Goal: Task Accomplishment & Management: Complete application form

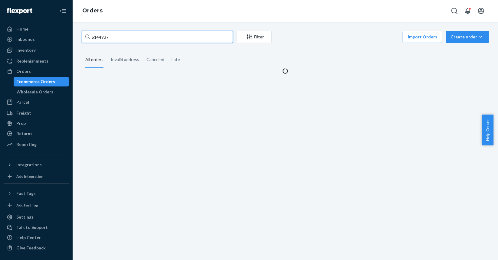
click at [154, 32] on input "S144937" at bounding box center [157, 37] width 151 height 12
type input "S147722"
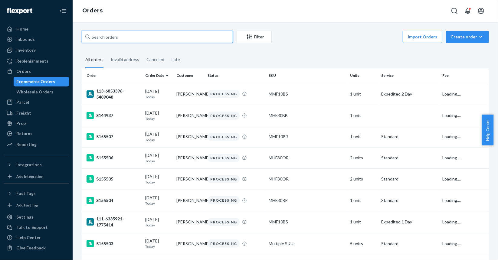
type input "S147722"
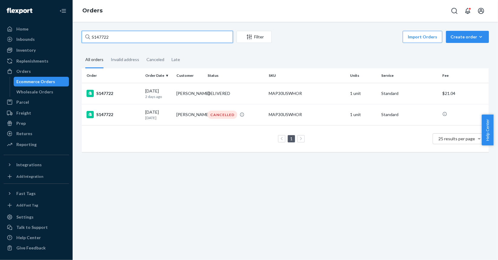
click at [123, 41] on input "S147722" at bounding box center [157, 37] width 151 height 12
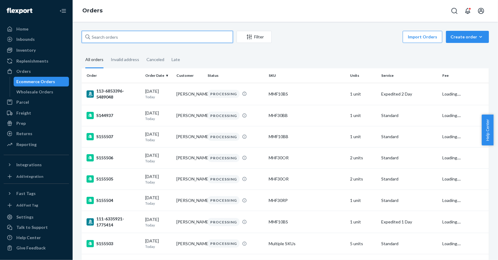
paste input "S142444"
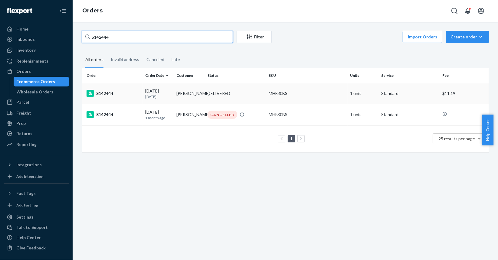
type input "S142444"
click at [125, 98] on td "S142444" at bounding box center [112, 93] width 61 height 21
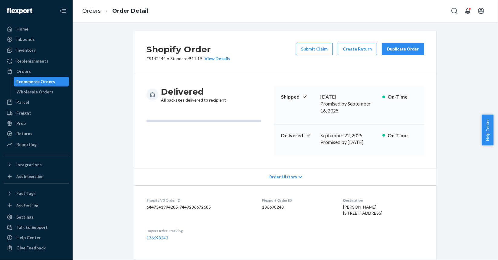
click at [314, 49] on button "Submit Claim" at bounding box center [314, 49] width 37 height 12
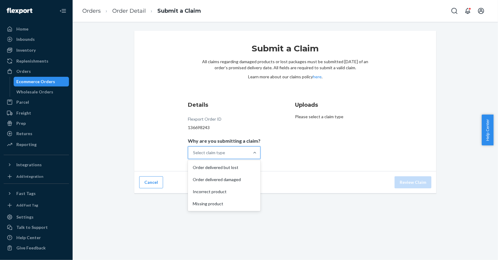
click at [207, 148] on div "Select claim type" at bounding box center [218, 153] width 61 height 12
click at [193, 150] on input "Why are you submitting a claim? option Order delivered but lost focused, 1 of 4…" at bounding box center [193, 153] width 1 height 6
click at [219, 202] on div "Missing product" at bounding box center [224, 204] width 70 height 12
click at [193, 156] on input "Why are you submitting a claim? option Missing product focused, 0 of 4. 4 resul…" at bounding box center [193, 153] width 1 height 6
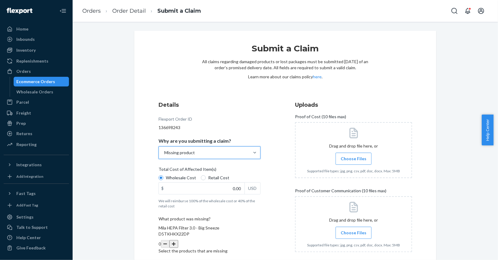
click at [203, 177] on label "Retail Cost" at bounding box center [215, 178] width 28 height 6
click at [203, 177] on input "Retail Cost" at bounding box center [203, 177] width 5 height 5
radio input "true"
radio input "false"
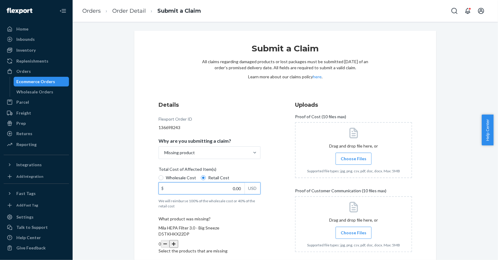
click at [227, 189] on input "0.00" at bounding box center [202, 188] width 86 height 11
type input "69.00"
click at [178, 240] on button "button" at bounding box center [173, 244] width 8 height 8
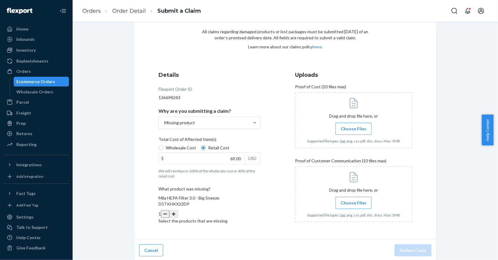
scroll to position [31, 0]
click at [355, 128] on span "Choose Files" at bounding box center [353, 128] width 26 height 6
click at [353, 128] on input "Choose Files" at bounding box center [353, 127] width 0 height 7
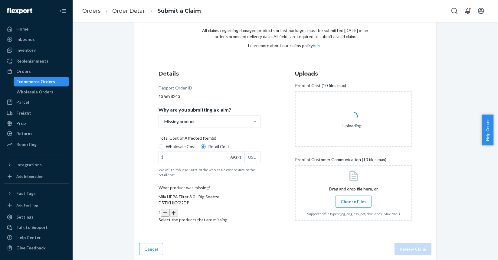
click at [348, 206] on label "Choose Files" at bounding box center [353, 202] width 36 height 12
click at [353, 205] on input "Choose Files" at bounding box center [353, 201] width 0 height 7
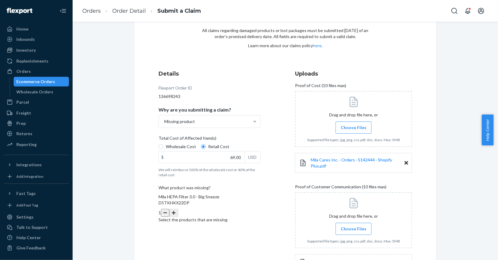
scroll to position [81, 0]
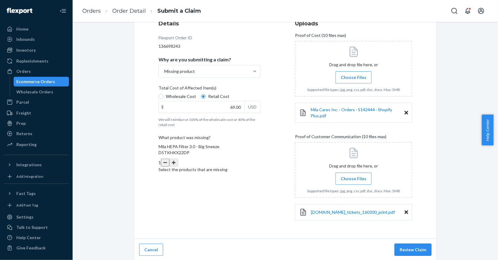
click at [409, 246] on button "Review Claim" at bounding box center [412, 250] width 37 height 12
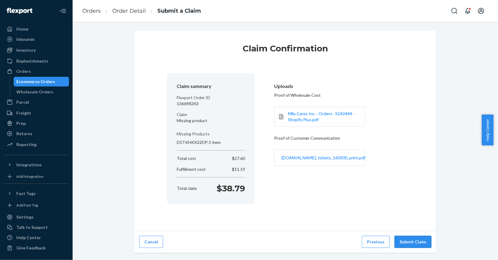
click at [404, 239] on button "Submit Claim" at bounding box center [412, 242] width 37 height 12
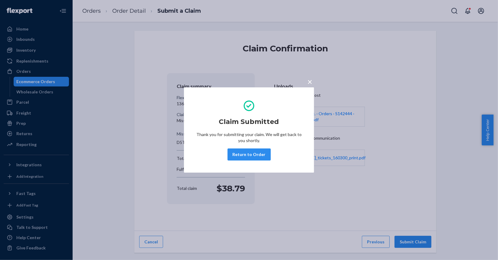
click at [308, 82] on span "×" at bounding box center [309, 81] width 5 height 10
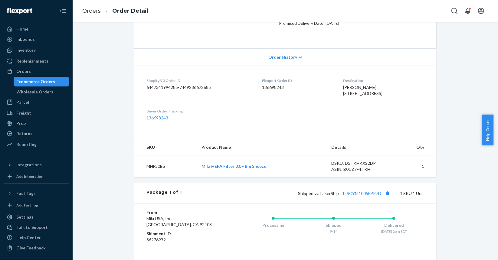
scroll to position [24, 0]
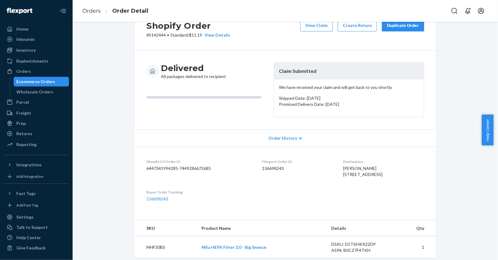
drag, startPoint x: 48, startPoint y: 79, endPoint x: 58, endPoint y: 77, distance: 9.8
click at [48, 79] on div "Ecommerce Orders" at bounding box center [36, 82] width 39 height 6
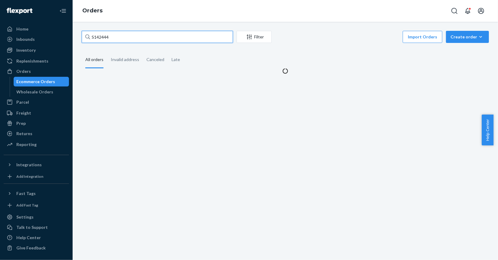
click at [125, 38] on input "S142444" at bounding box center [157, 37] width 151 height 12
paste input "5123"
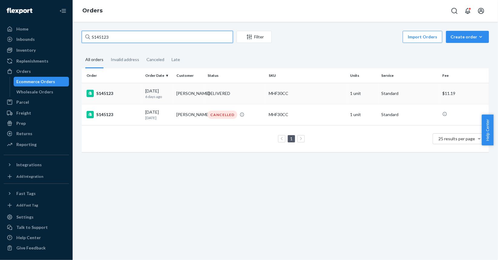
type input "S145123"
click at [132, 92] on div "S145123" at bounding box center [113, 93] width 54 height 7
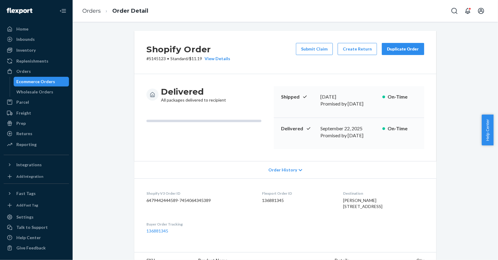
click at [52, 81] on div "Ecommerce Orders" at bounding box center [36, 82] width 39 height 6
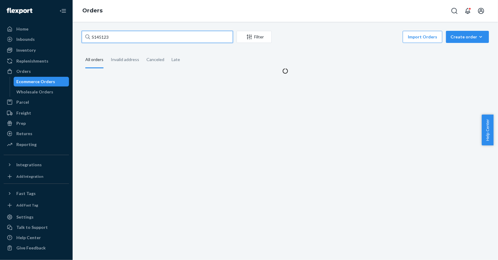
click at [174, 37] on input "S145123" at bounding box center [157, 37] width 151 height 12
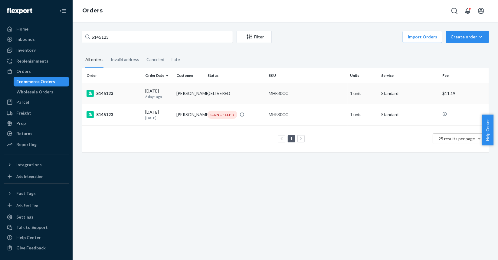
click at [150, 98] on p "6 days ago" at bounding box center [158, 96] width 26 height 5
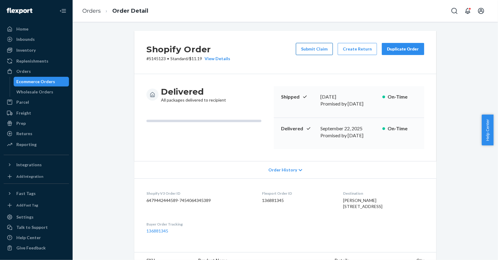
click at [321, 54] on button "Submit Claim" at bounding box center [314, 49] width 37 height 12
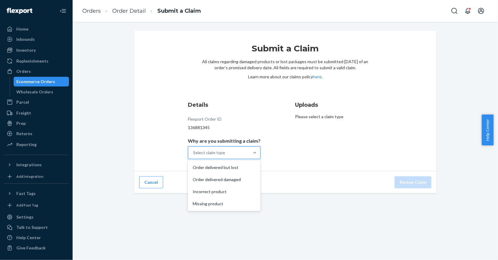
click at [235, 155] on div "Select claim type" at bounding box center [218, 153] width 61 height 12
click at [193, 155] on input "Why are you submitting a claim? option Order delivered but lost focused, 1 of 4…" at bounding box center [193, 153] width 1 height 6
click at [211, 200] on div "Missing product" at bounding box center [224, 204] width 70 height 12
click at [193, 156] on input "Why are you submitting a claim? option Missing product focused, 4 of 4. 4 resul…" at bounding box center [193, 153] width 1 height 6
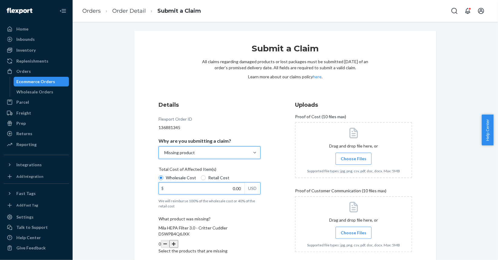
click at [230, 191] on input "0.00" at bounding box center [202, 188] width 86 height 11
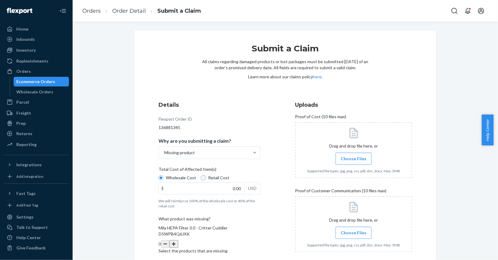
click at [201, 179] on input "Retail Cost" at bounding box center [203, 177] width 5 height 5
radio input "true"
radio input "false"
click at [229, 187] on input "0.00" at bounding box center [202, 188] width 86 height 11
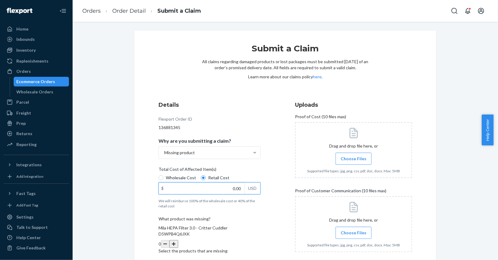
click at [229, 187] on input "0.00" at bounding box center [202, 188] width 86 height 11
type input "79.00"
click at [178, 240] on button "button" at bounding box center [173, 244] width 8 height 8
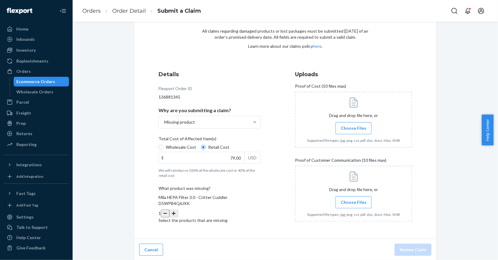
scroll to position [31, 0]
click at [352, 136] on div at bounding box center [353, 119] width 117 height 56
click at [345, 202] on span "Choose Files" at bounding box center [353, 202] width 26 height 6
click at [353, 202] on input "Choose Files" at bounding box center [353, 201] width 0 height 7
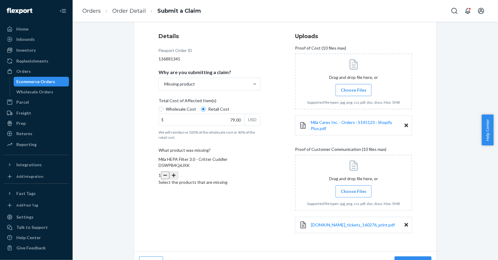
scroll to position [81, 0]
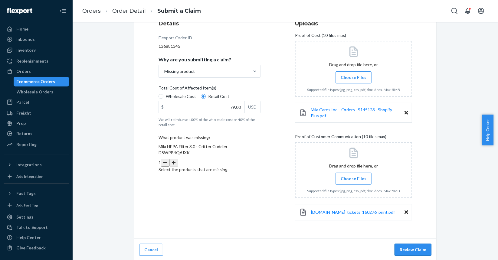
click at [405, 244] on button "Review Claim" at bounding box center [412, 250] width 37 height 12
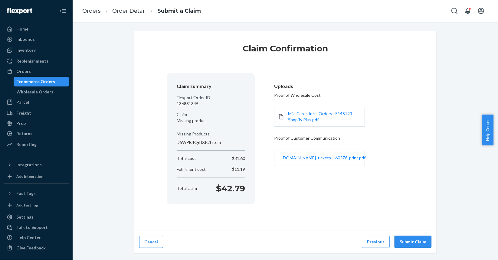
click at [418, 237] on button "Submit Claim" at bounding box center [412, 242] width 37 height 12
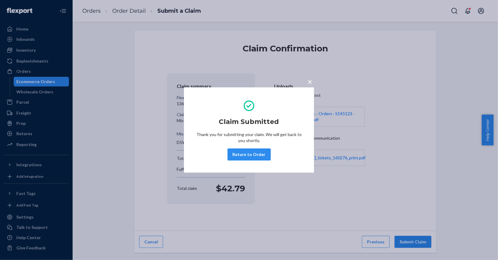
click at [310, 82] on span "×" at bounding box center [309, 81] width 5 height 10
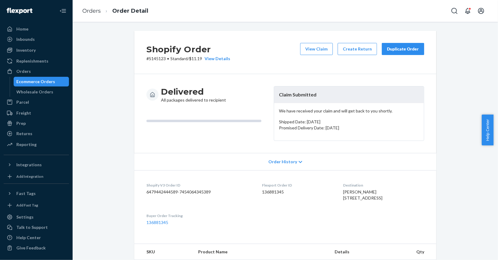
click at [30, 83] on div "Ecommerce Orders" at bounding box center [36, 82] width 39 height 6
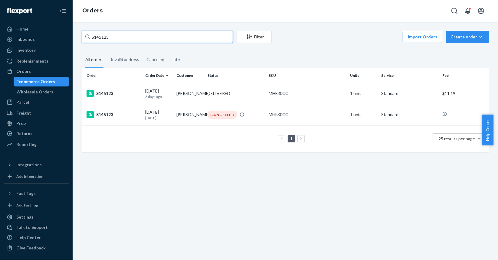
click at [116, 37] on input "S145123" at bounding box center [157, 37] width 151 height 12
paste input "9456"
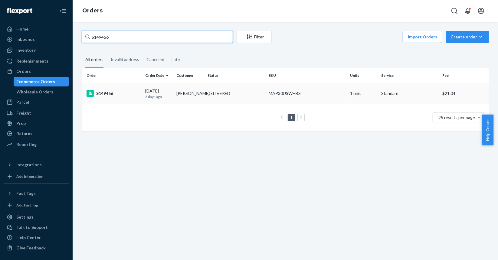
type input "S149456"
click at [128, 97] on div "S149456" at bounding box center [113, 93] width 54 height 7
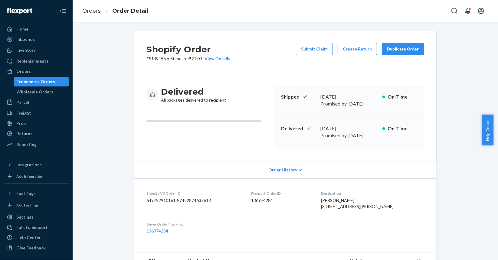
click at [147, 57] on p "# S149456 • Standard / $21.04 View Details" at bounding box center [188, 59] width 84 height 6
copy p "S149456"
click at [45, 79] on div "Ecommerce Orders" at bounding box center [36, 82] width 39 height 6
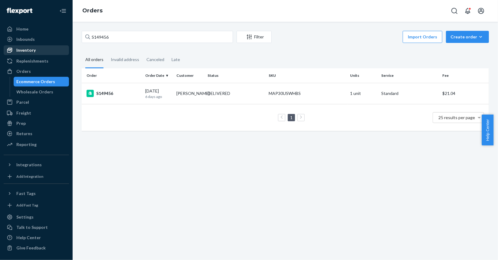
click at [44, 50] on div "Inventory" at bounding box center [36, 50] width 64 height 8
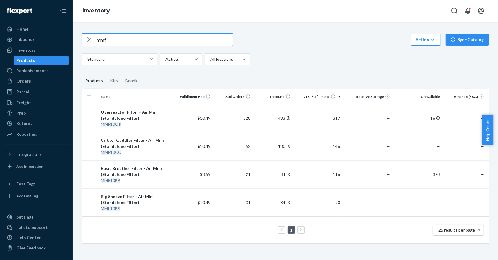
click at [101, 44] on input "mmf" at bounding box center [164, 40] width 136 height 12
type input "n"
type input "mhf30bs"
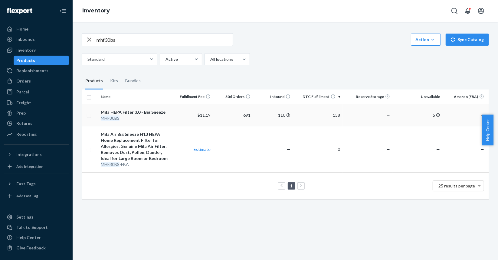
click at [148, 118] on div "MHF30BS" at bounding box center [136, 118] width 70 height 6
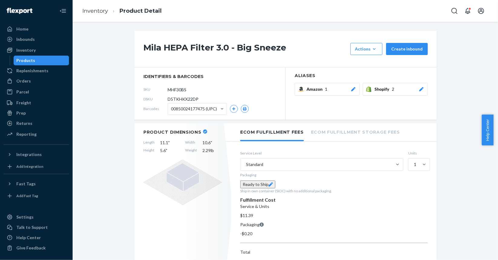
click at [52, 64] on div "Products" at bounding box center [41, 60] width 54 height 8
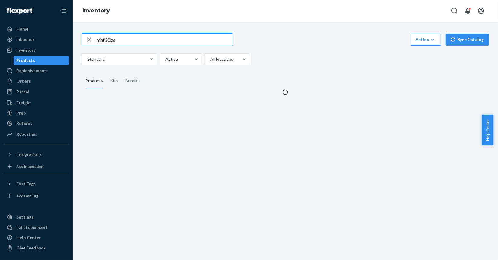
click at [168, 38] on input "mhf30bs" at bounding box center [164, 40] width 136 height 12
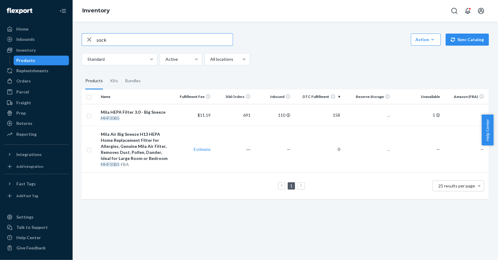
type input "sock"
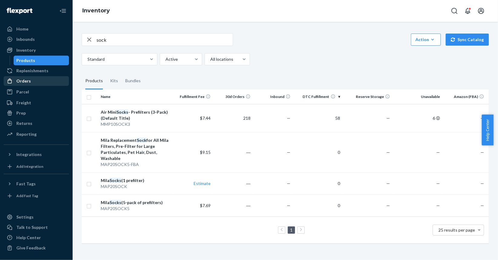
click at [31, 81] on div "Orders" at bounding box center [36, 81] width 64 height 8
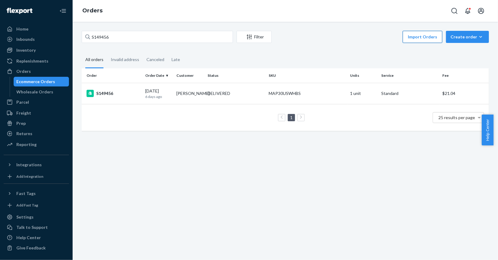
click at [423, 37] on button "Import Orders" at bounding box center [422, 37] width 40 height 12
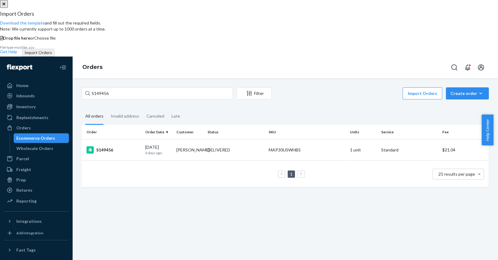
click at [56, 41] on span "Choose file" at bounding box center [44, 37] width 21 height 5
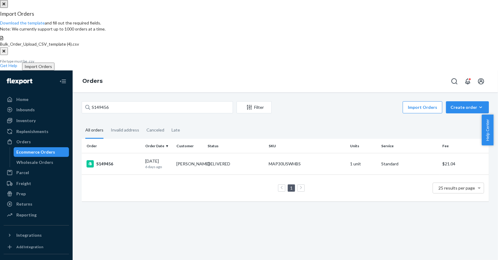
click at [54, 70] on button "Import Orders" at bounding box center [38, 67] width 32 height 8
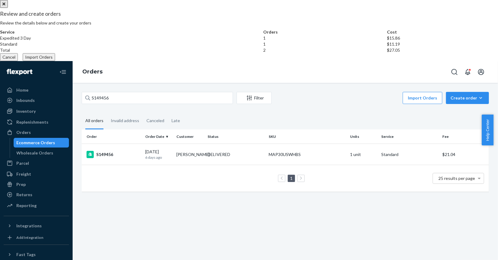
click at [55, 61] on button "Import Orders" at bounding box center [39, 57] width 32 height 8
